Goal: Navigation & Orientation: Find specific page/section

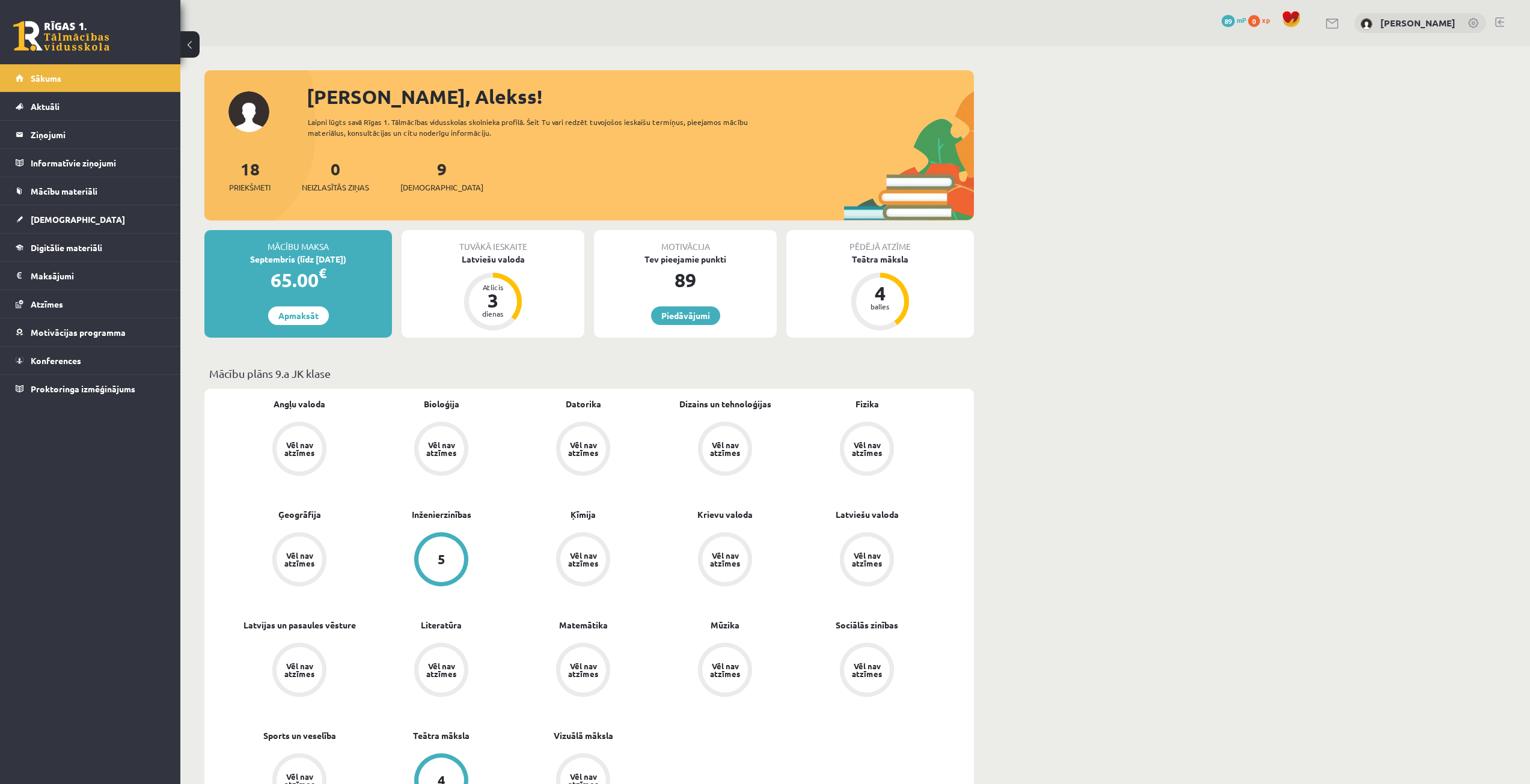
click at [426, 379] on p "Mācību plāns 9.a JK klase" at bounding box center [589, 374] width 760 height 16
click at [56, 92] on li "Aktuāli Kā mācīties eSKOLĀ Kontakti Normatīvie akti Online konsultācijas Skolot…" at bounding box center [90, 107] width 180 height 29
click at [53, 81] on span "Sākums" at bounding box center [46, 78] width 30 height 11
click at [428, 185] on span "[DEMOGRAPHIC_DATA]" at bounding box center [442, 187] width 83 height 12
